Goal: Transaction & Acquisition: Book appointment/travel/reservation

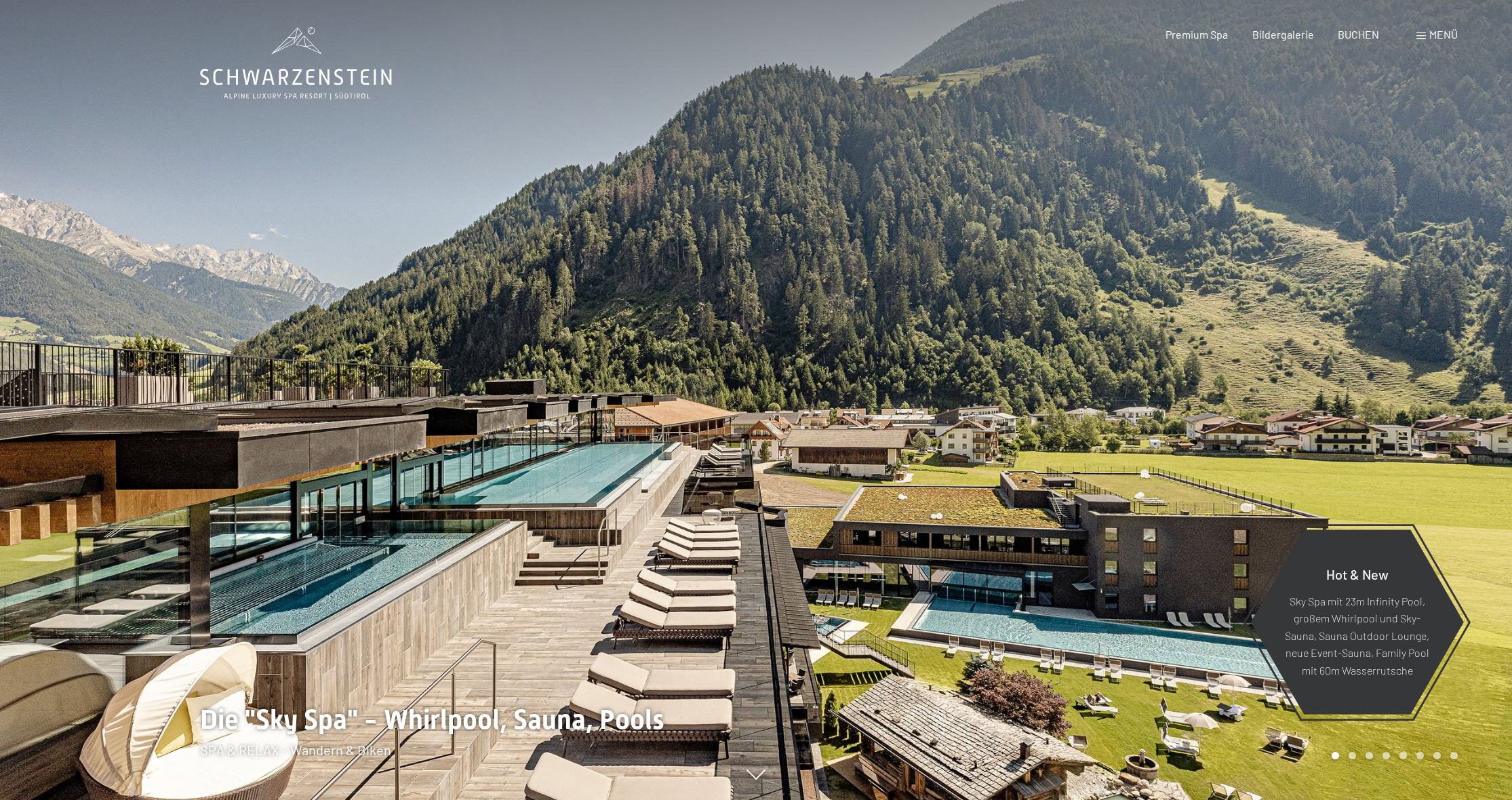
click at [1424, 39] on span at bounding box center [1421, 35] width 9 height 6
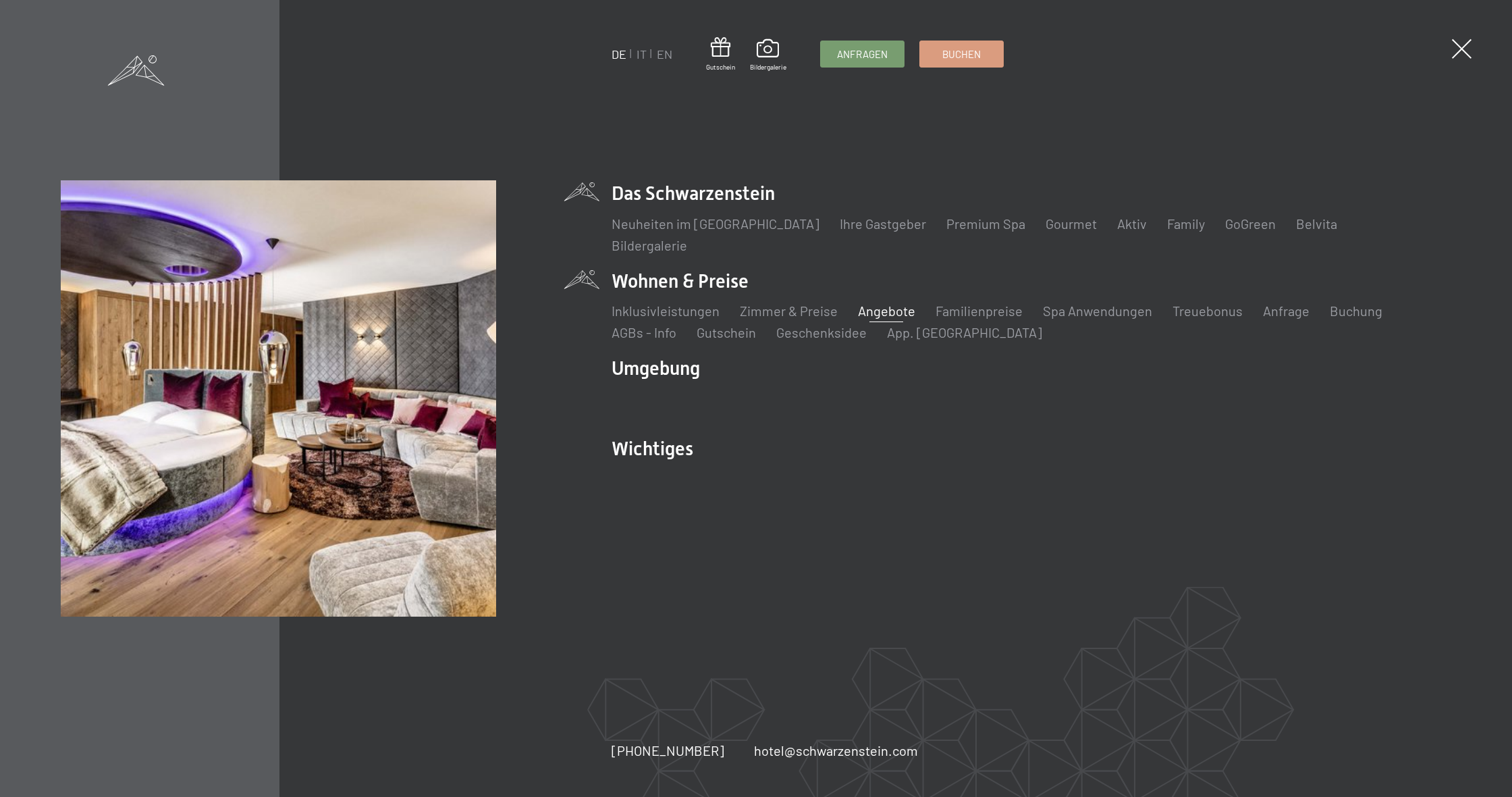
click at [886, 304] on link "Angebote" at bounding box center [887, 311] width 57 height 16
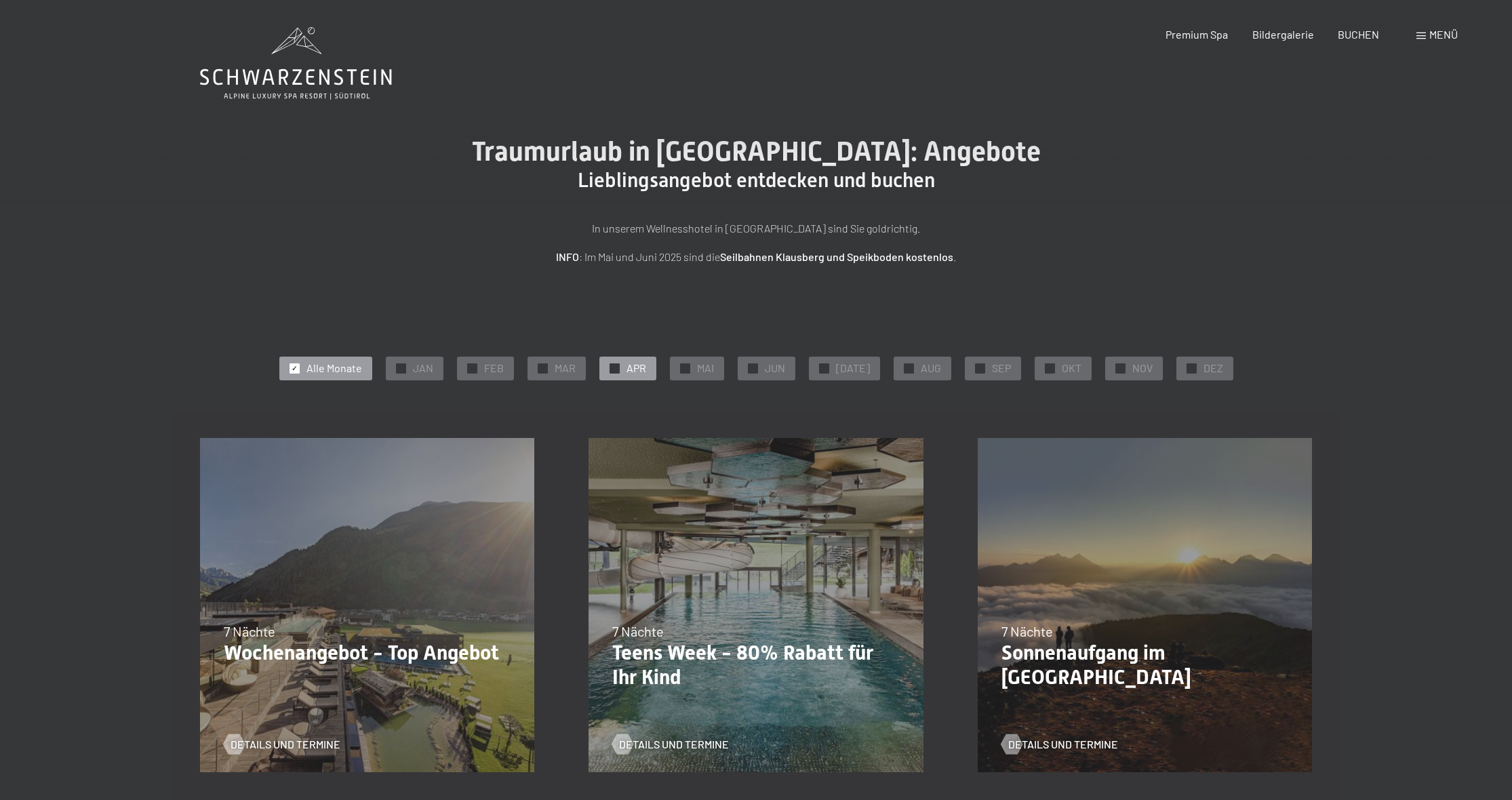
click at [630, 367] on div "✓ APR" at bounding box center [627, 368] width 57 height 23
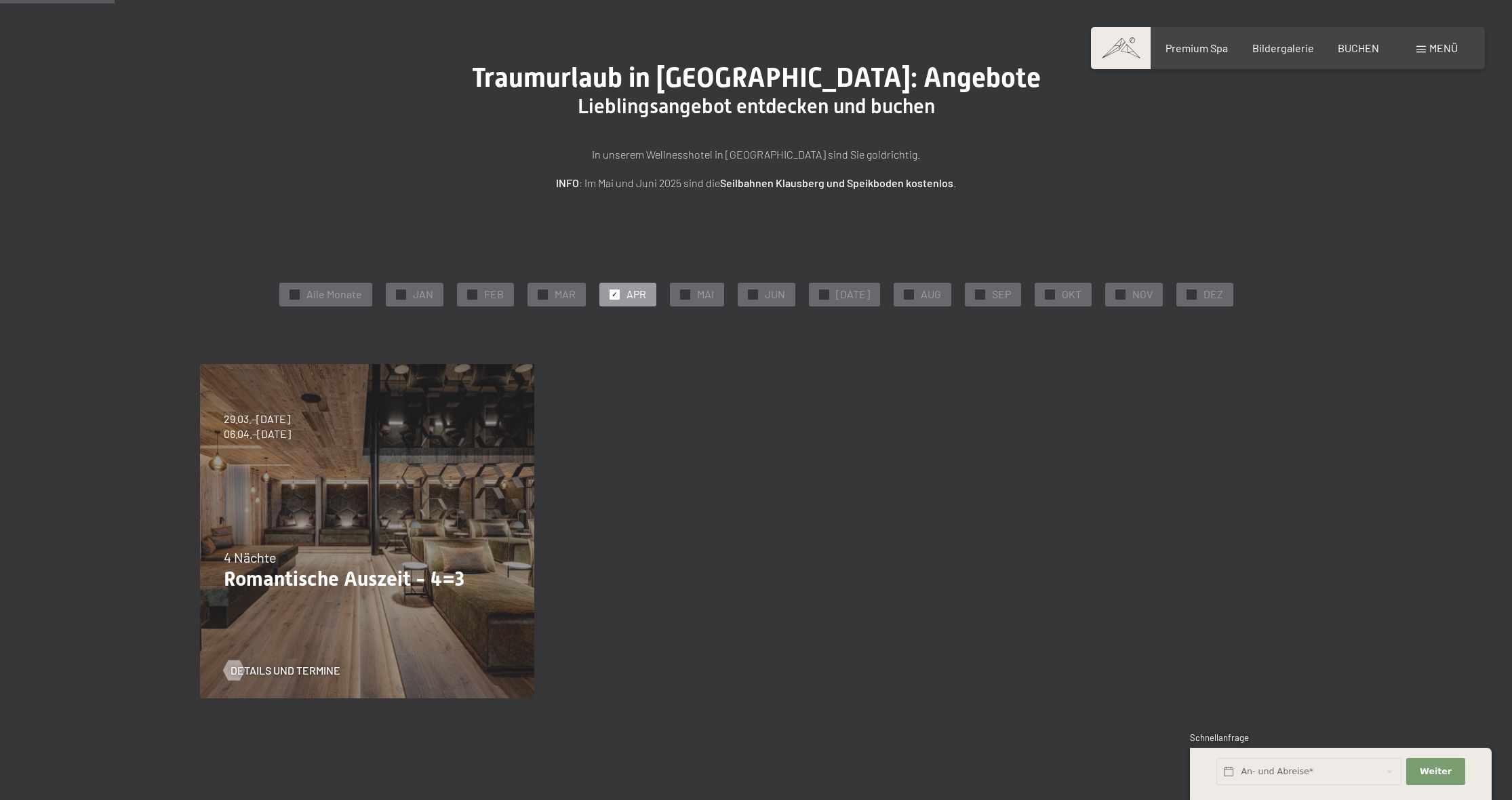
scroll to position [73, 0]
click at [483, 468] on div "09.11.–[DATE] 08.12.–[DATE] 11.01.–[DATE] 08.03.–[DATE] 29.03.–[DATE] 06.04.–[D…" at bounding box center [367, 532] width 388 height 388
click at [567, 301] on span "MAR" at bounding box center [565, 295] width 21 height 15
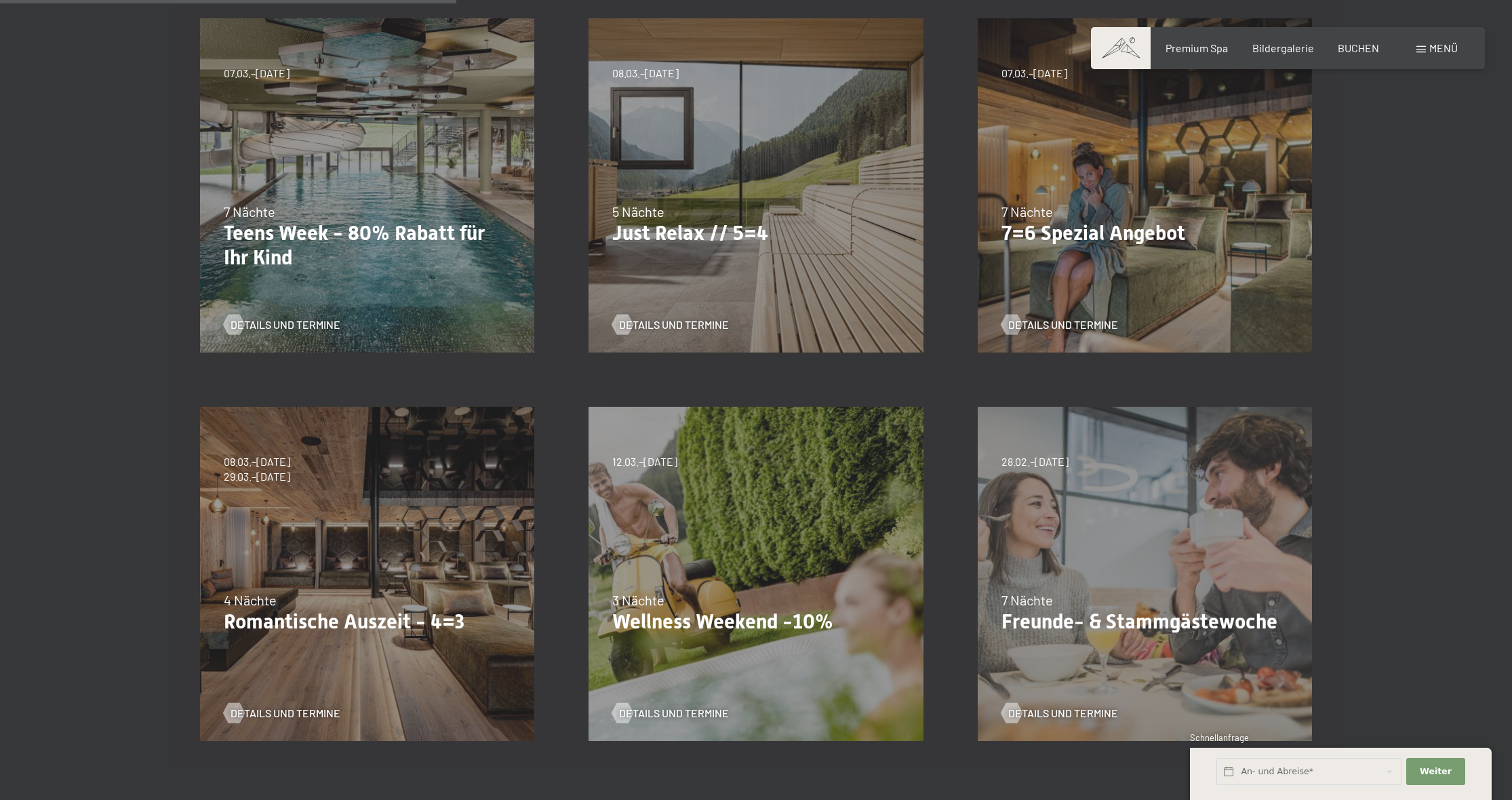
scroll to position [426, 0]
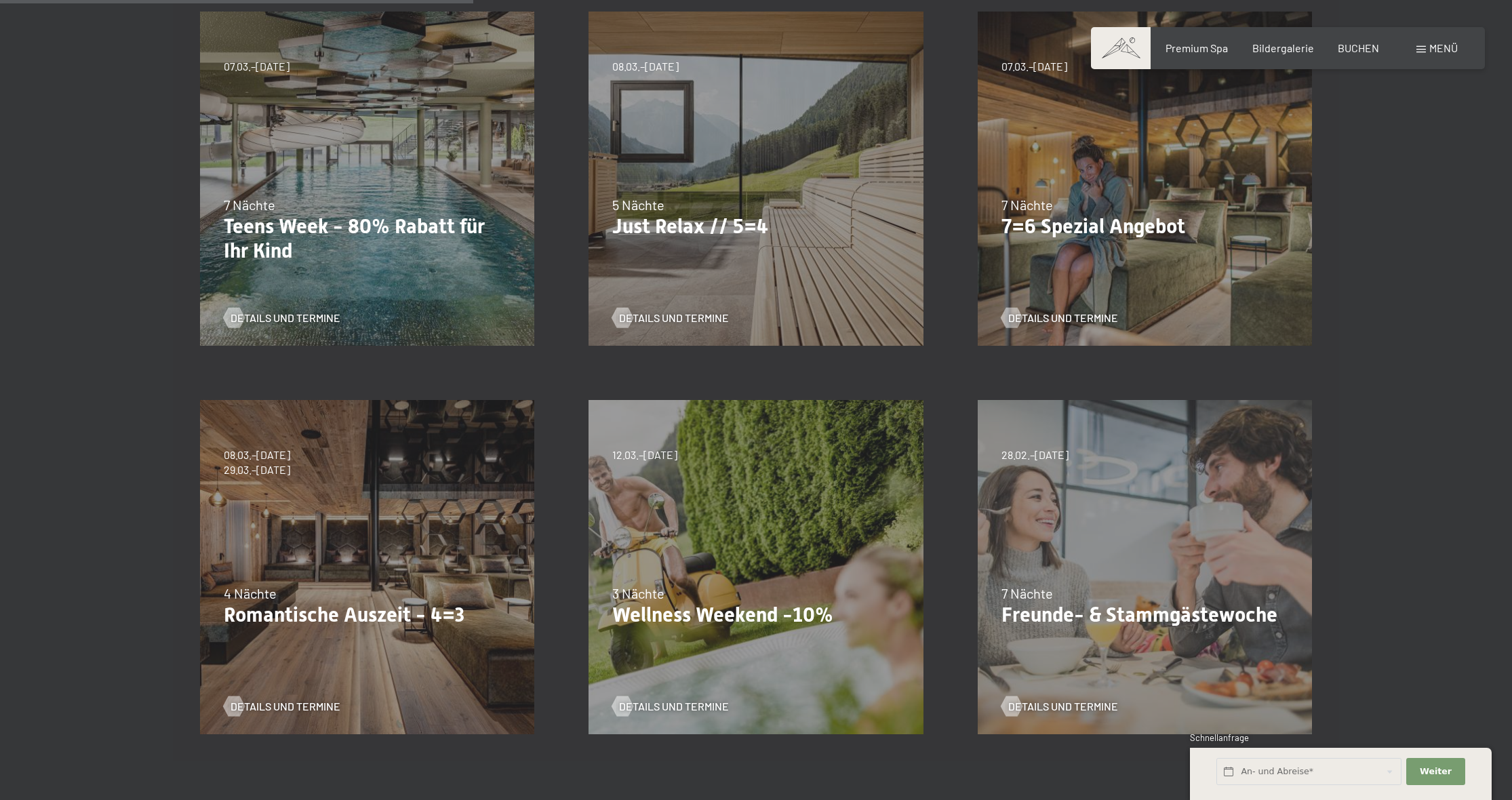
click at [371, 541] on div "09.11.–[DATE] 08.12.–[DATE] 11.01.–[DATE] 08.03.–[DATE] 29.03.–[DATE] 06.04.–[D…" at bounding box center [367, 567] width 388 height 388
click at [385, 615] on p "Romantische Auszeit - 4=3" at bounding box center [367, 614] width 287 height 24
click at [284, 704] on span "Details und Termine" at bounding box center [299, 706] width 110 height 15
